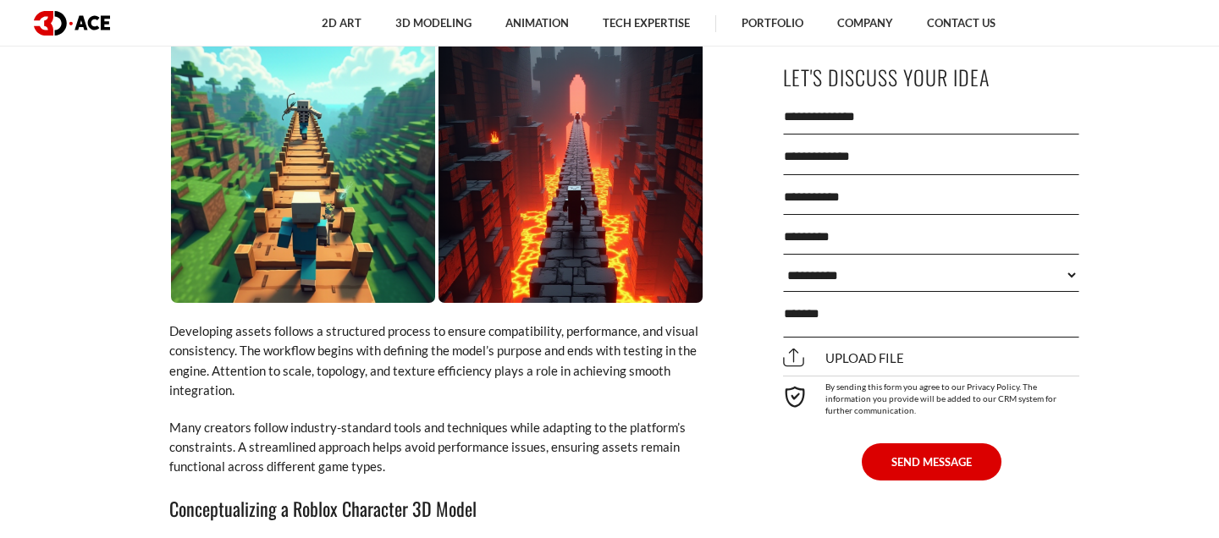
scroll to position [3237, 0]
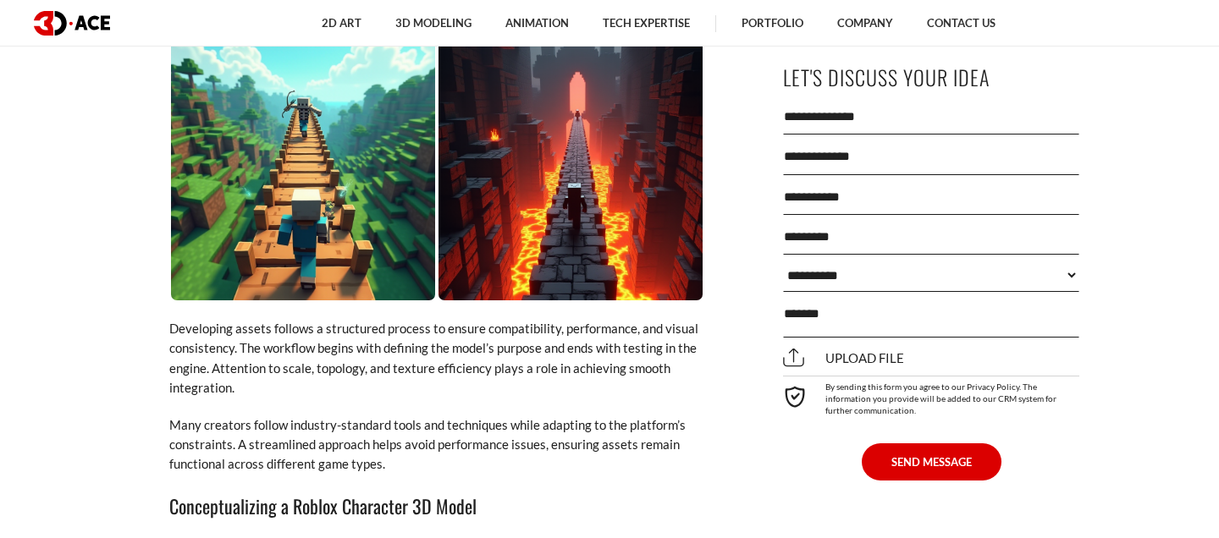
click at [342, 139] on img at bounding box center [303, 168] width 264 height 264
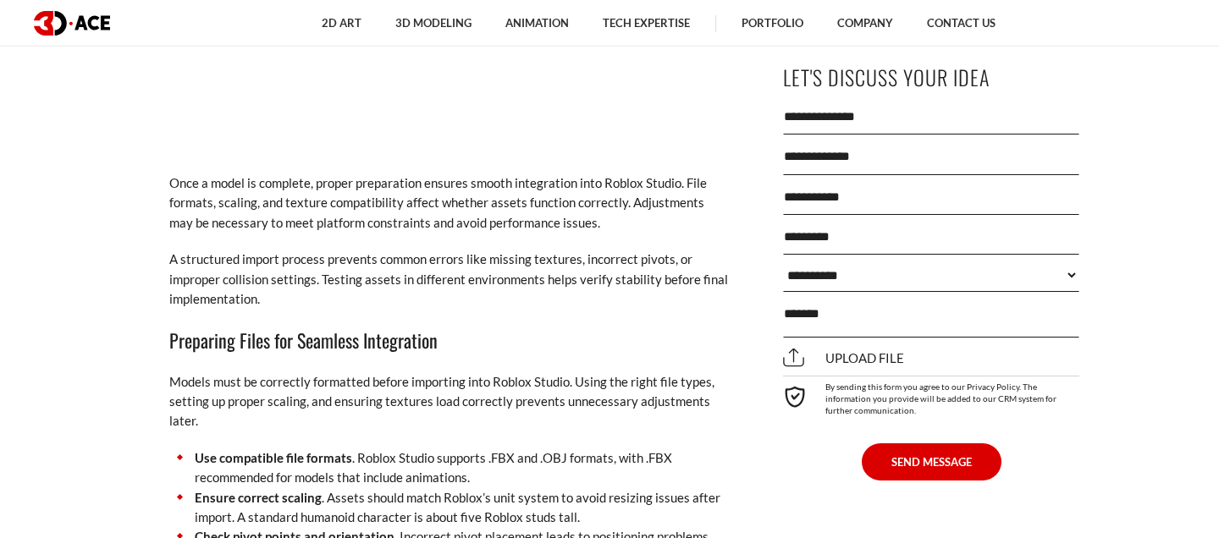
scroll to position [5592, 0]
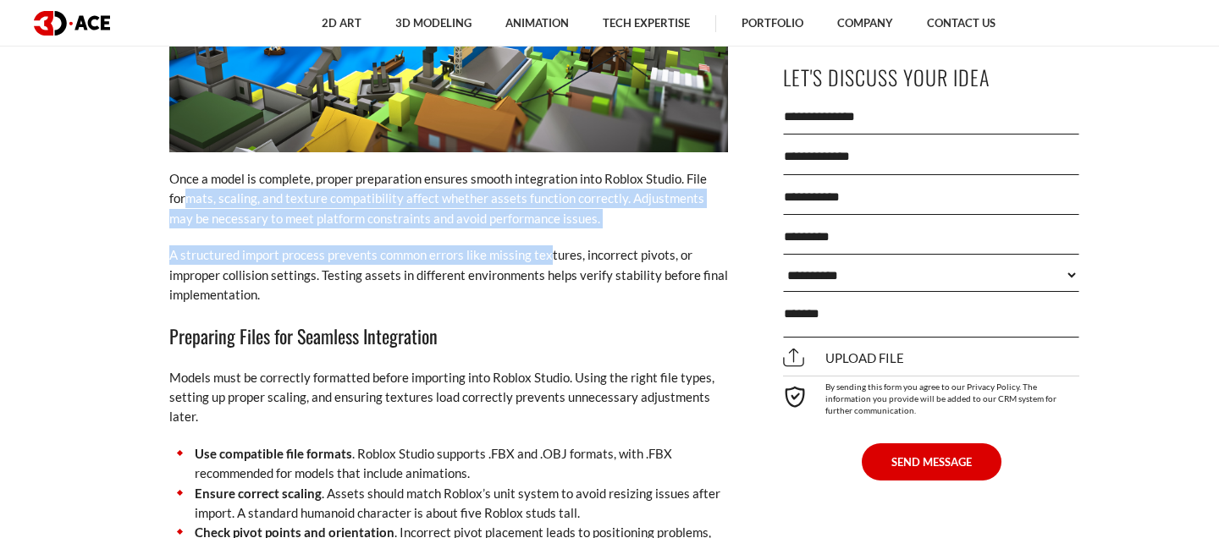
drag, startPoint x: 547, startPoint y: 221, endPoint x: 189, endPoint y: 161, distance: 363.1
click at [189, 161] on div "Creating high-quality assets for Roblox requires a structured approach and an u…" at bounding box center [448, 159] width 559 height 10277
click at [189, 169] on p "Once a model is complete, proper preparation ensures smooth integration into Ro…" at bounding box center [448, 198] width 559 height 59
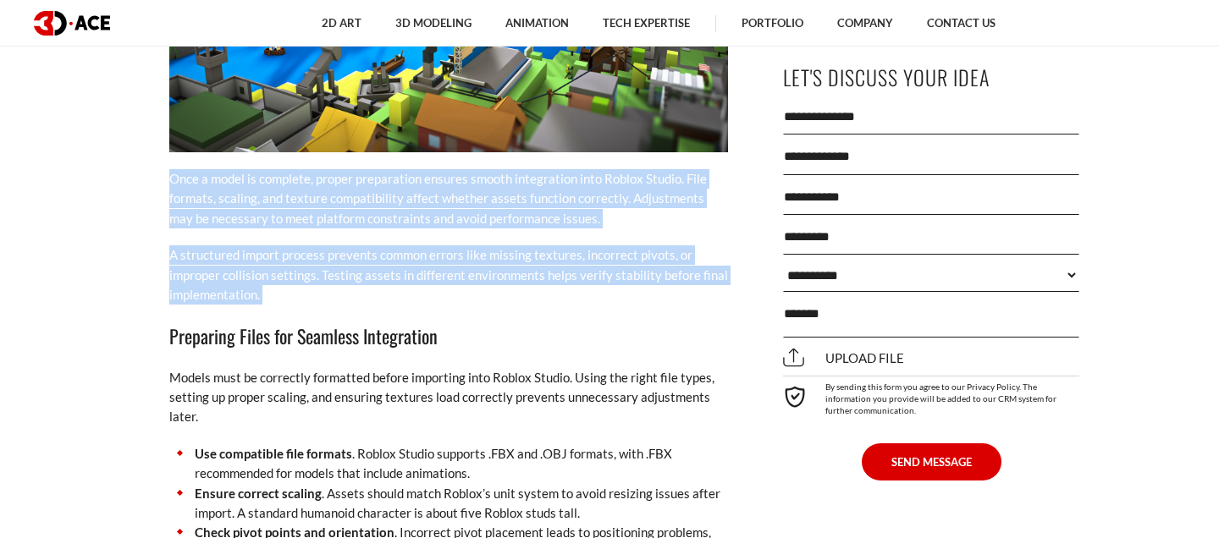
drag, startPoint x: 114, startPoint y: 103, endPoint x: 406, endPoint y: 269, distance: 335.2
click at [406, 269] on section "[DATE] Creating high-quality assets for Roblox requires a structured approach a…" at bounding box center [609, 202] width 1219 height 10512
click at [406, 269] on div "Creating high-quality assets for Roblox requires a structured approach and an u…" at bounding box center [448, 159] width 559 height 10277
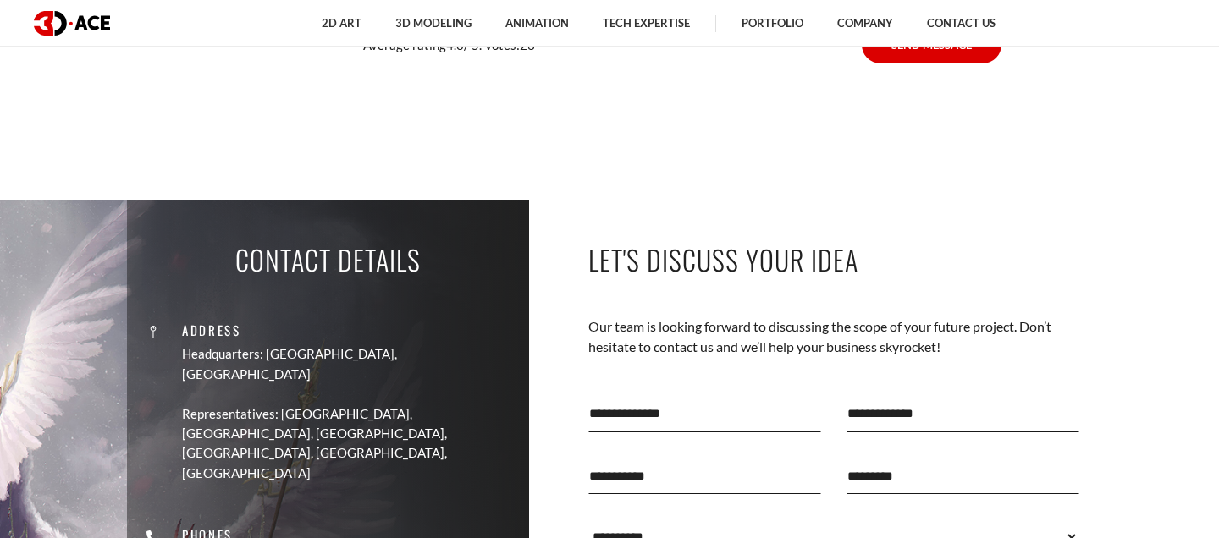
scroll to position [11420, 0]
